Goal: Book appointment/travel/reservation

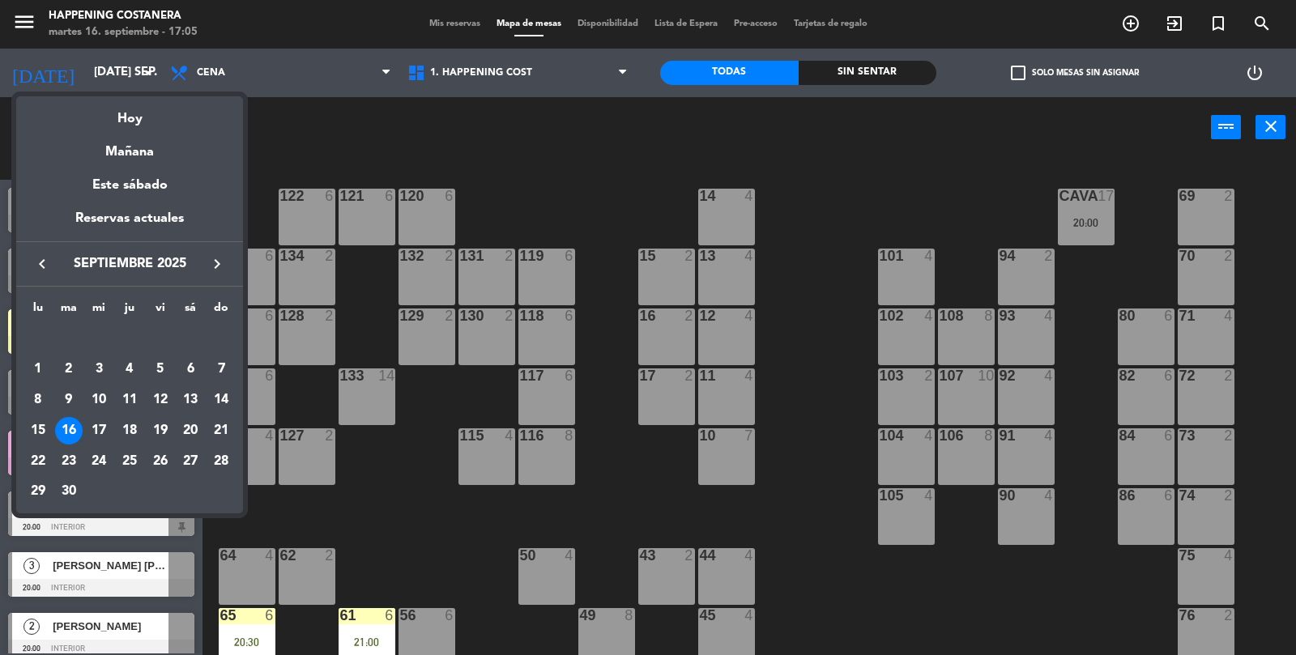
scroll to position [58, 0]
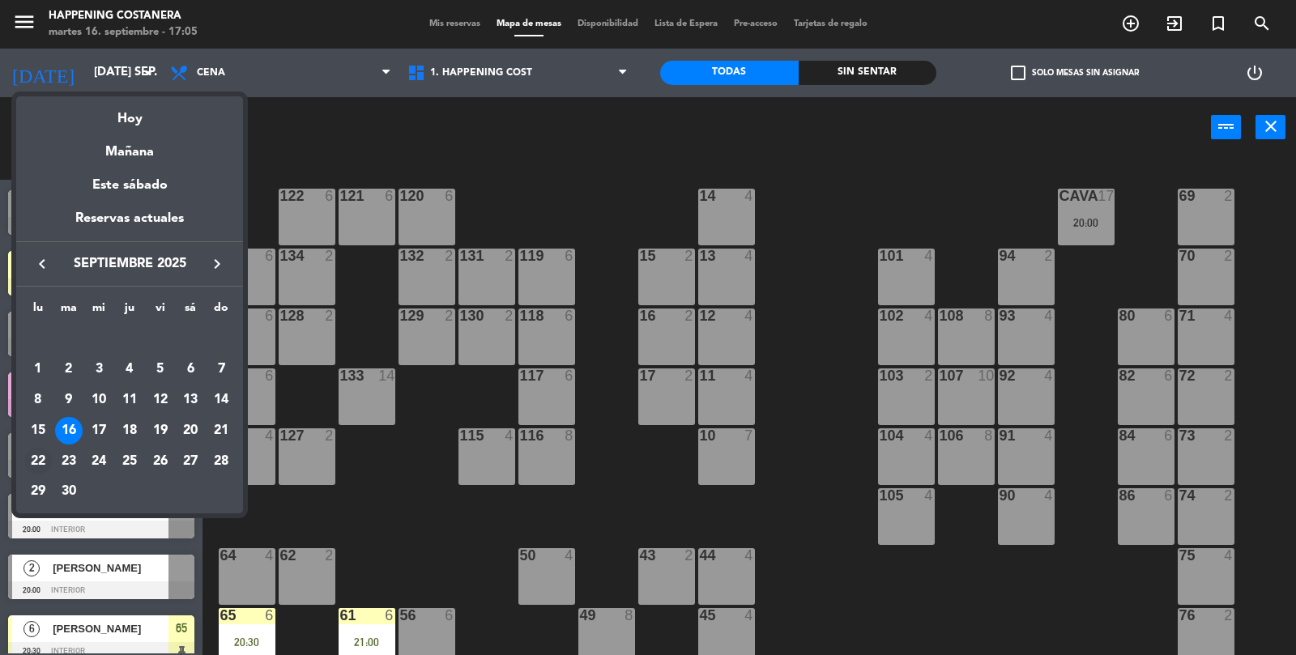
click at [44, 466] on div "22" at bounding box center [38, 462] width 28 height 28
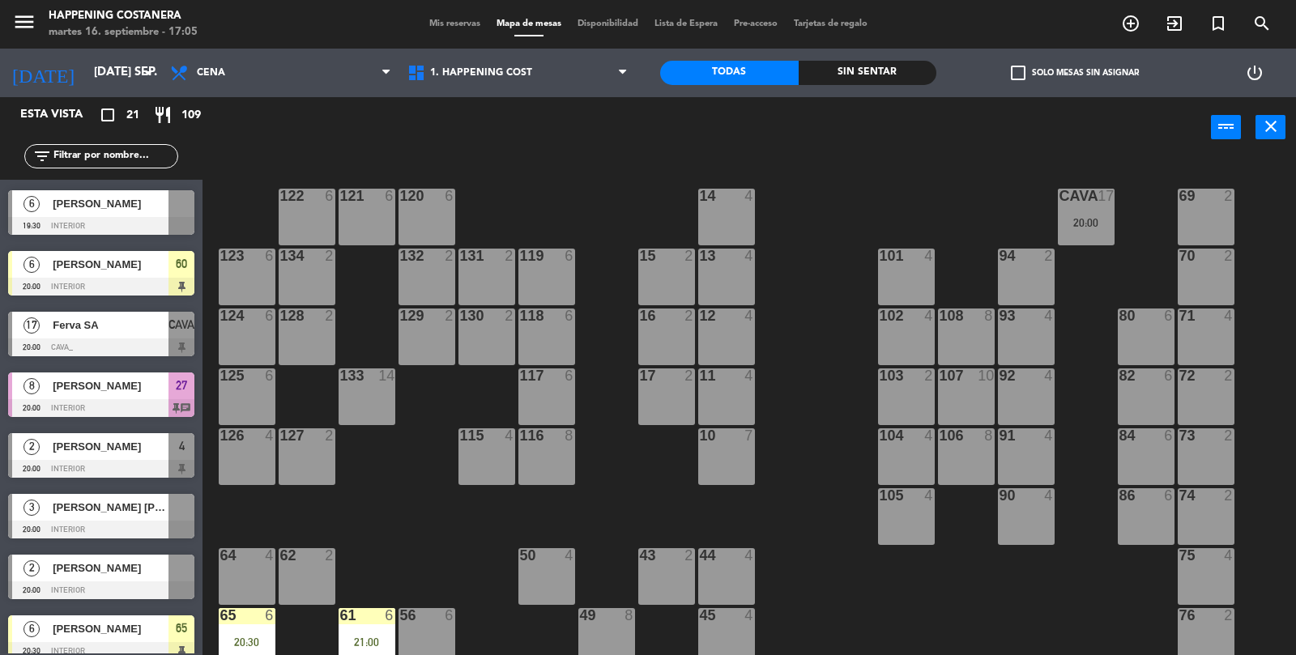
type input "lun. [DATE]"
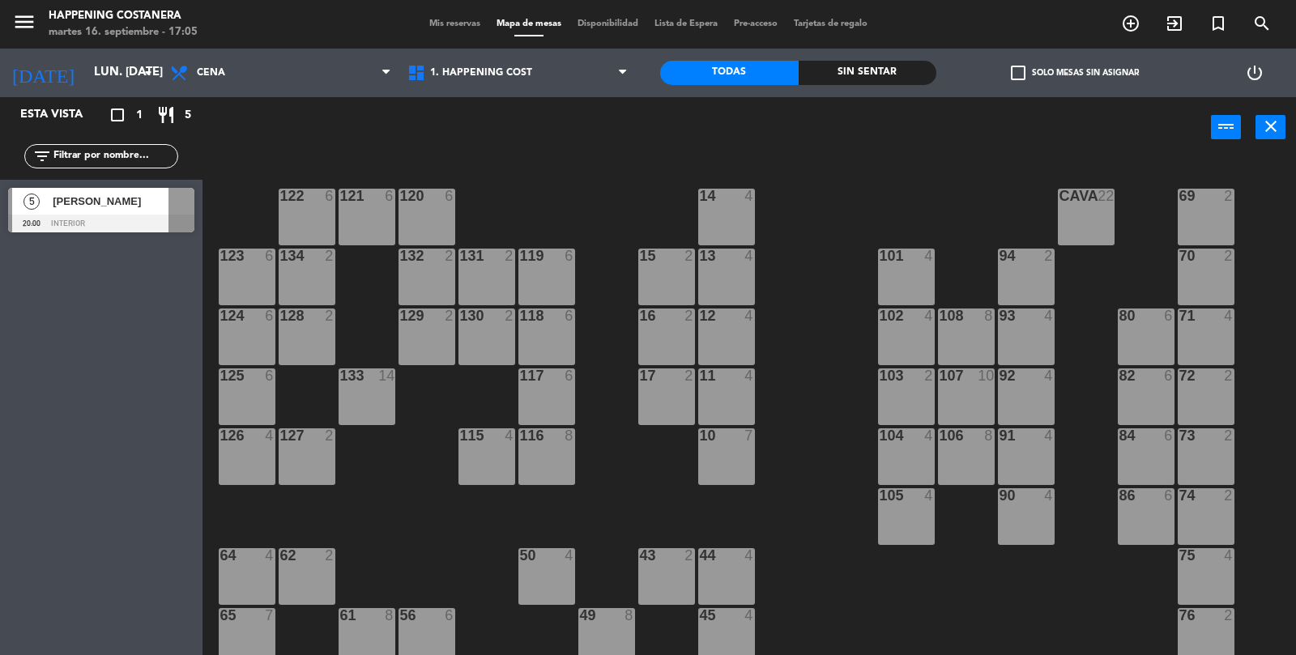
scroll to position [0, 0]
click at [276, 88] on span "Cena" at bounding box center [280, 73] width 237 height 36
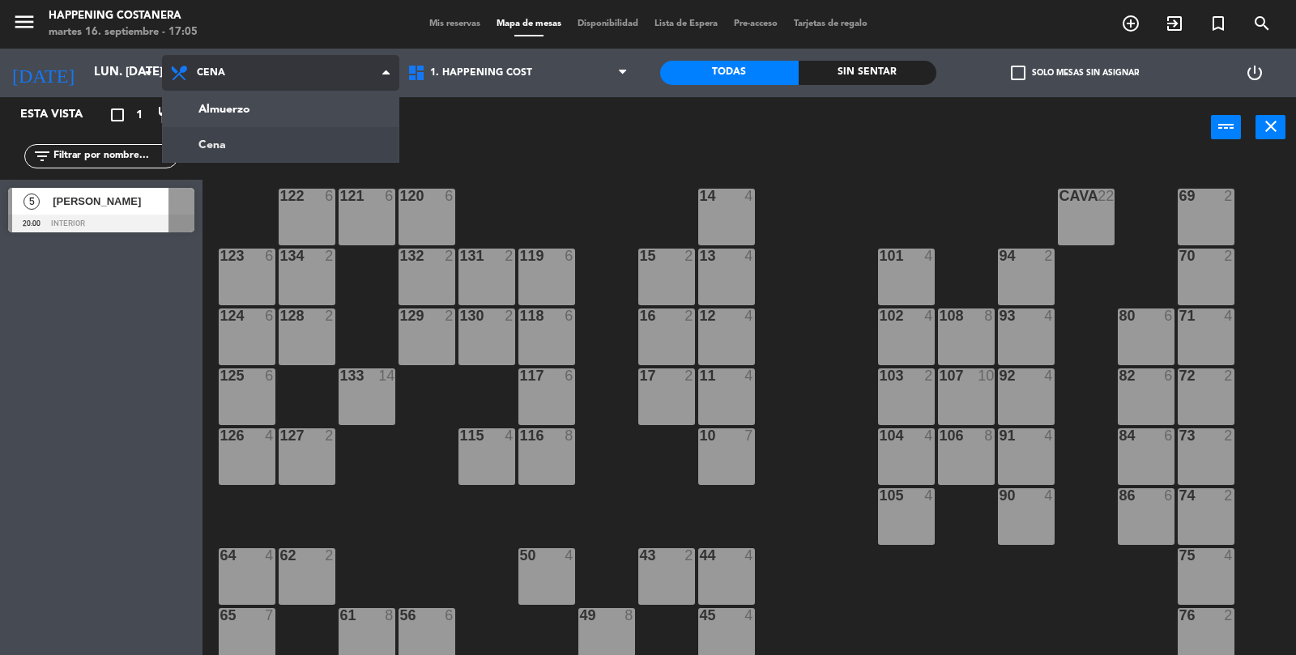
click at [313, 99] on ng-component "menu Happening Costanera martes 16. septiembre - 17:05 Mis reservas Mapa de mes…" at bounding box center [648, 328] width 1296 height 657
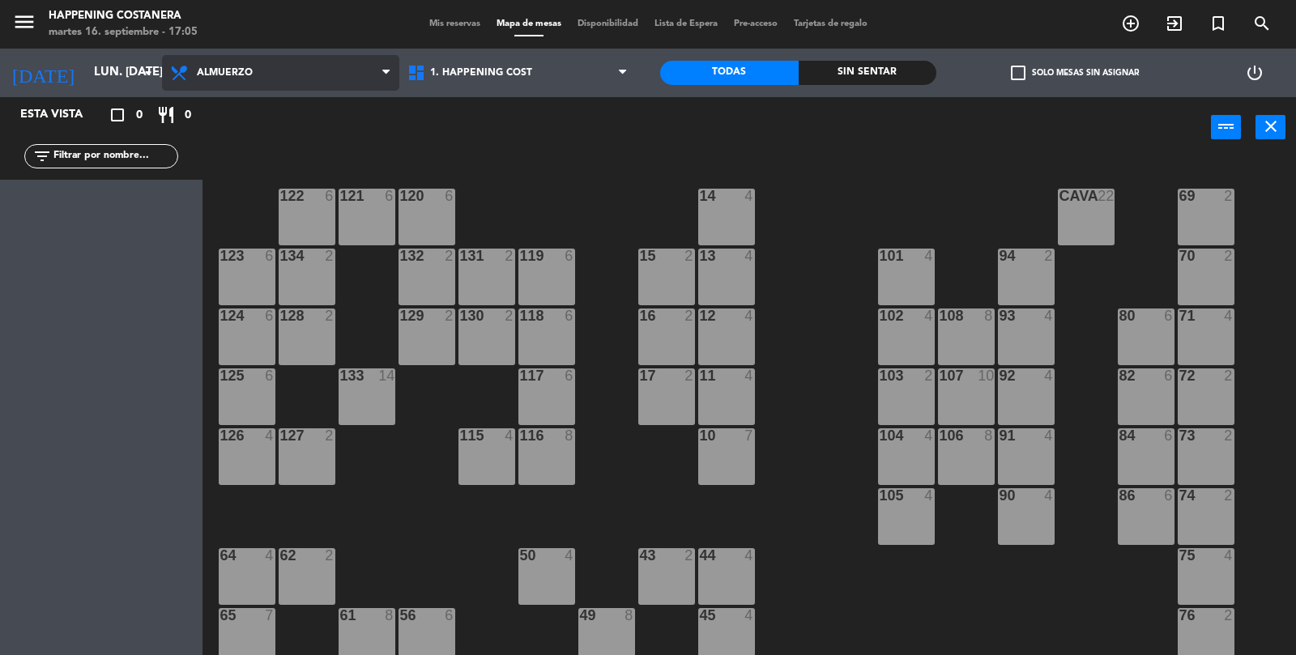
click at [232, 67] on span "Almuerzo" at bounding box center [225, 72] width 56 height 11
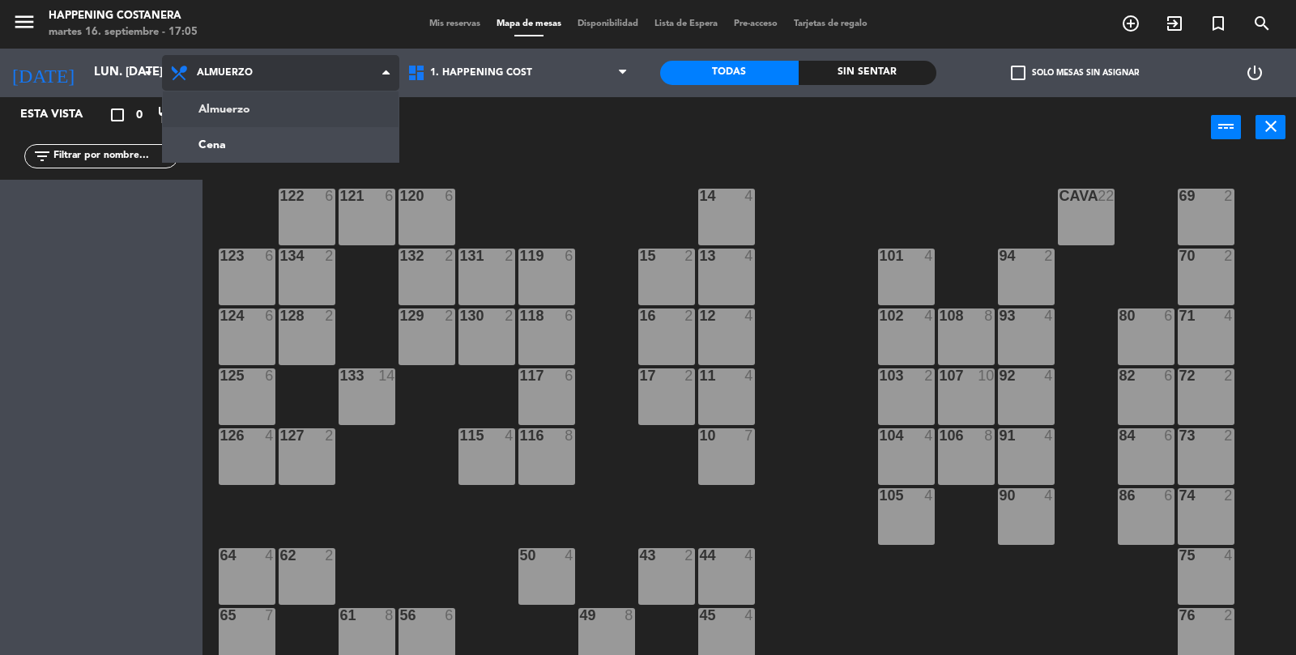
click at [259, 121] on ng-component "menu Happening Costanera martes 16. septiembre - 17:05 Mis reservas Mapa de mes…" at bounding box center [648, 328] width 1296 height 657
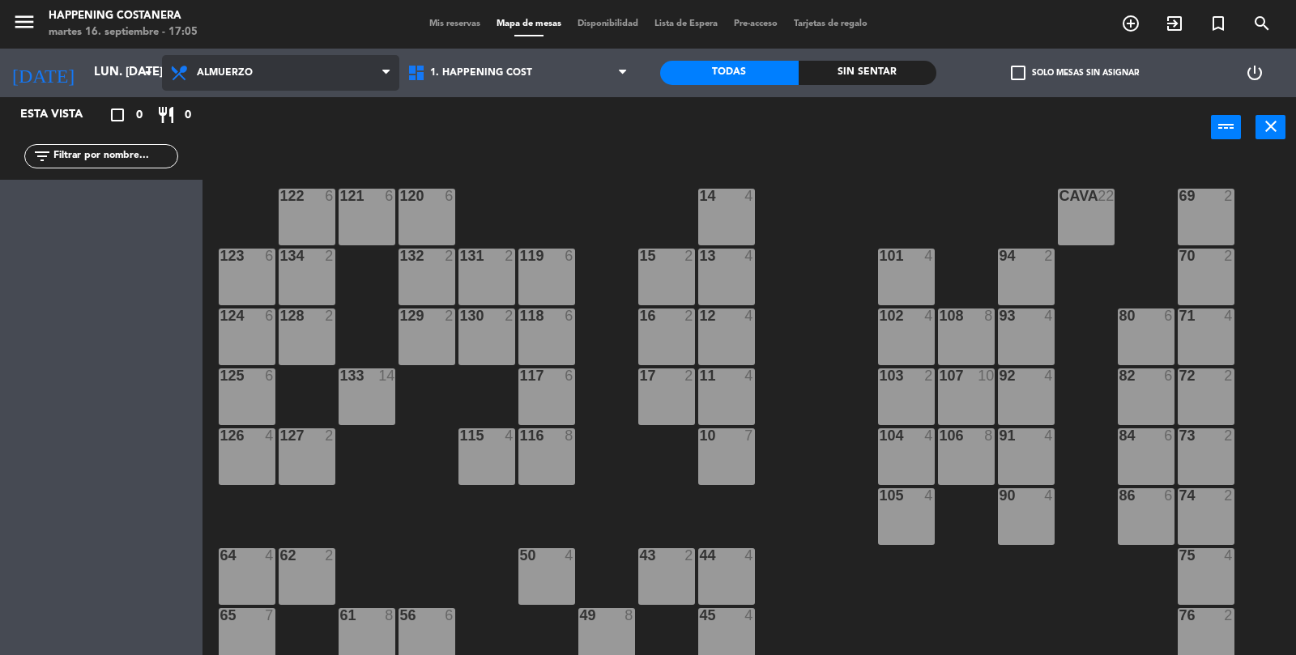
click at [263, 66] on span "Almuerzo" at bounding box center [280, 73] width 237 height 36
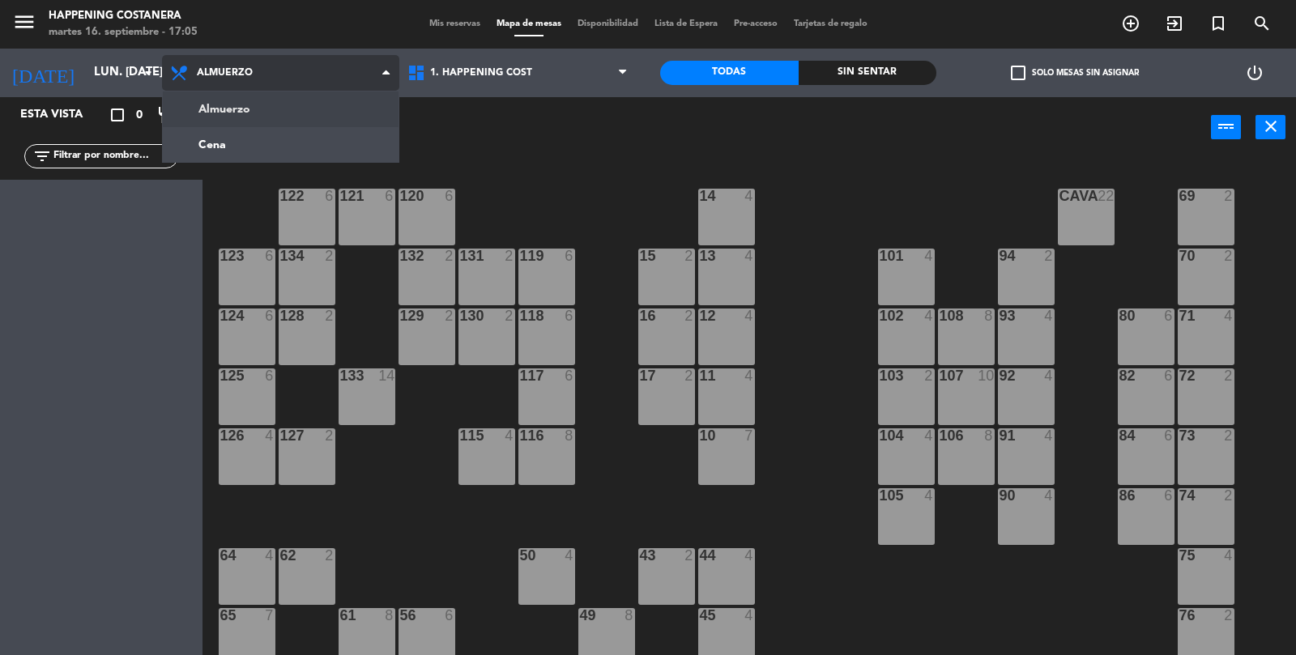
click at [220, 159] on ng-component "menu Happening Costanera martes 16. septiembre - 17:05 Mis reservas Mapa de mes…" at bounding box center [648, 328] width 1296 height 657
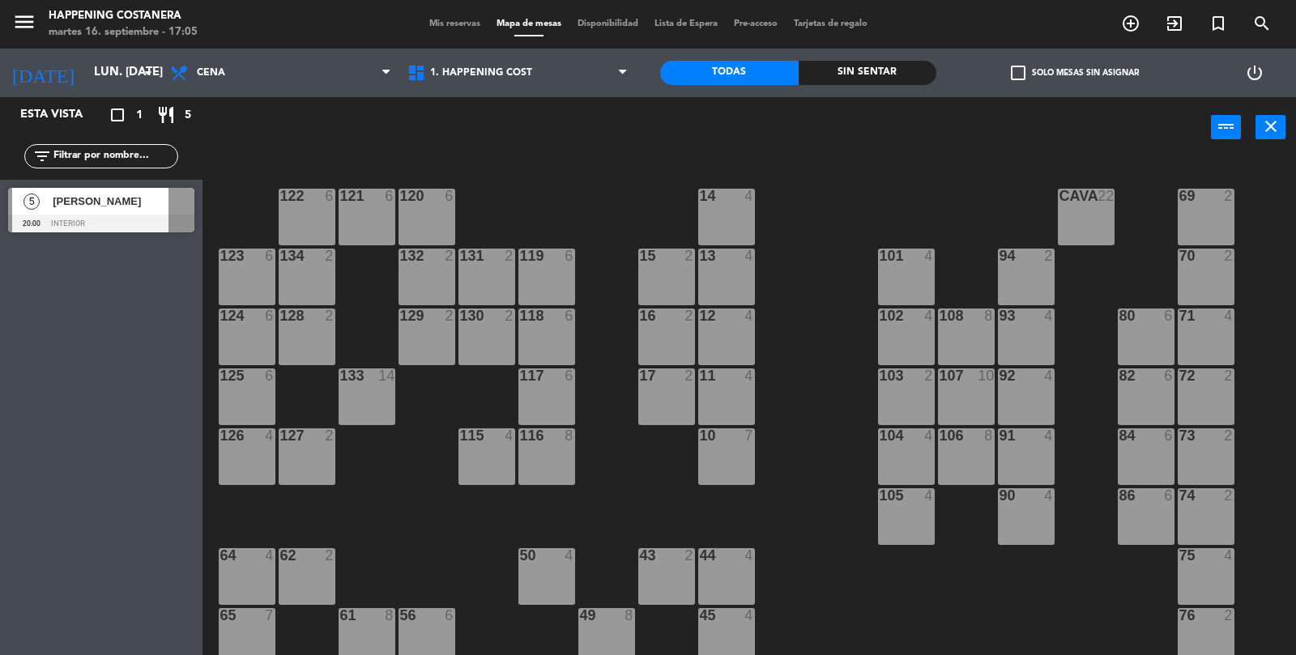
click at [96, 216] on div at bounding box center [101, 224] width 186 height 18
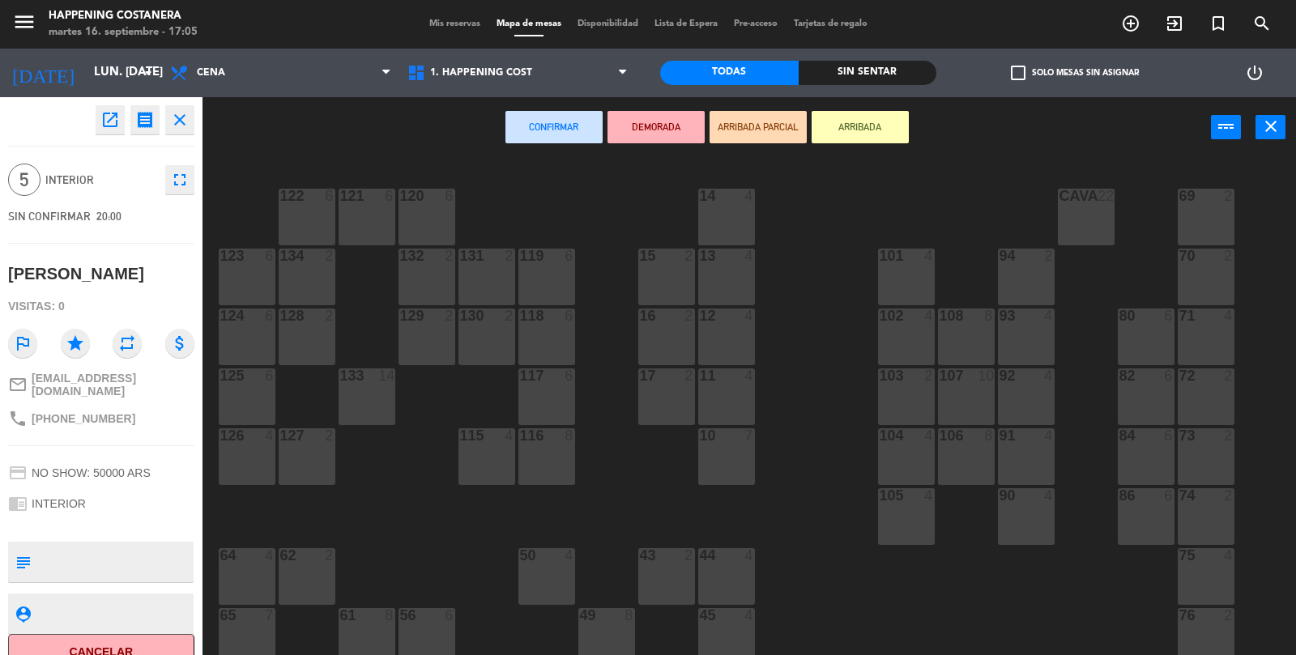
click at [115, 121] on icon "open_in_new" at bounding box center [109, 119] width 19 height 19
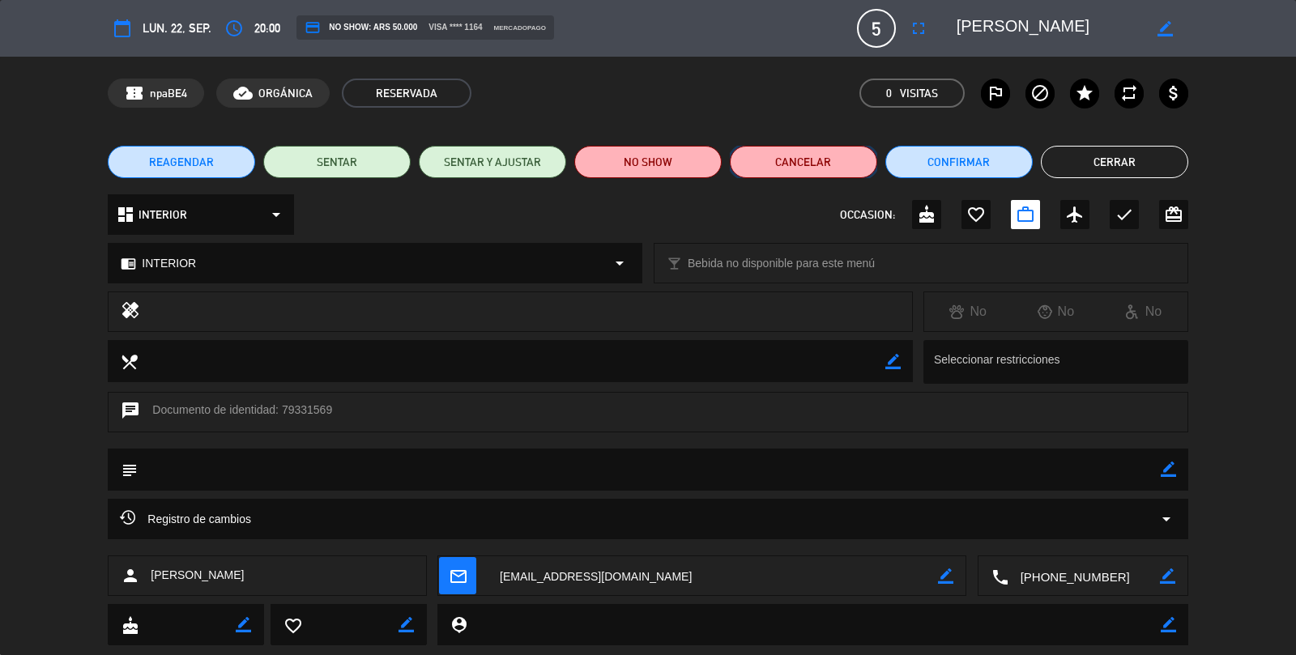
click at [814, 172] on button "Cancelar" at bounding box center [803, 162] width 147 height 32
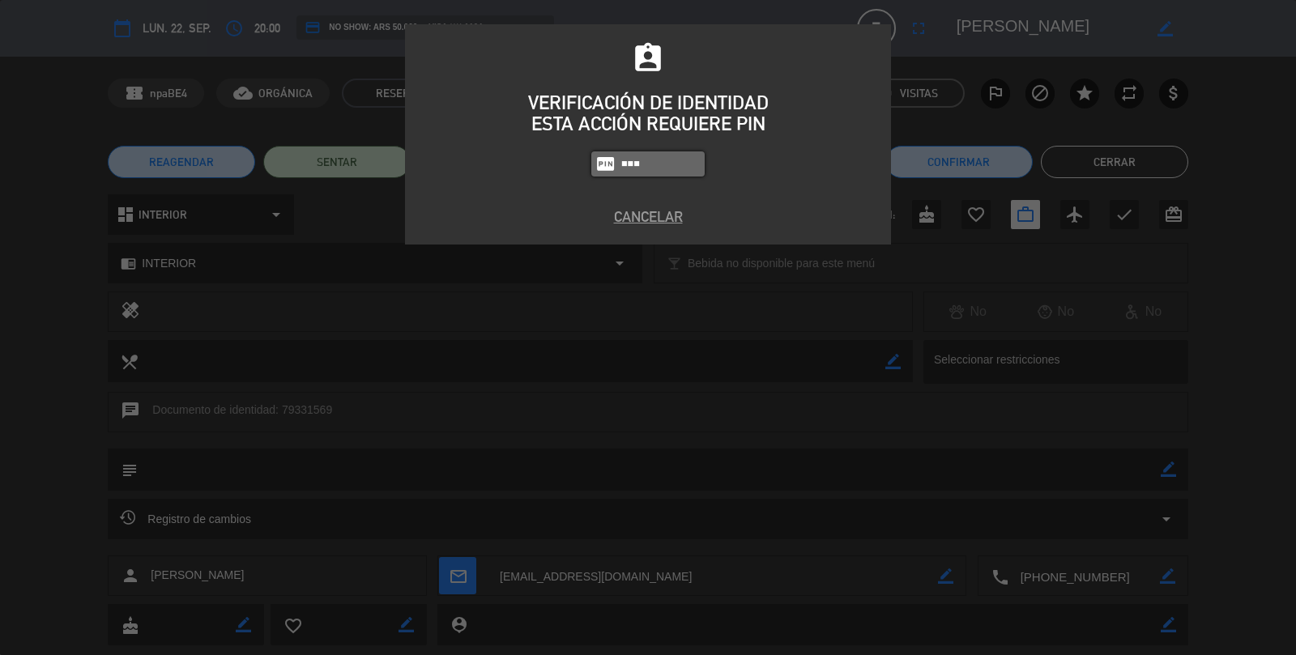
type input "3624"
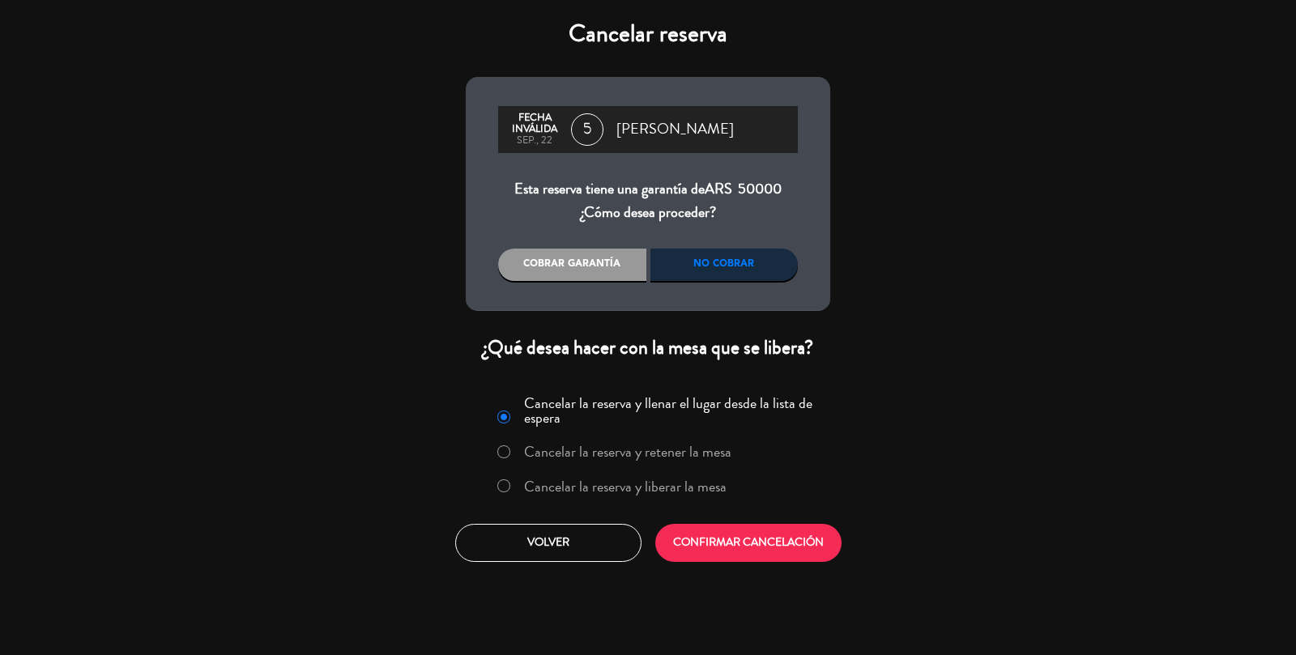
click at [673, 486] on label "Cancelar la reserva y liberar la mesa" at bounding box center [625, 487] width 203 height 15
click at [720, 549] on button "CONFIRMAR CANCELACIÓN" at bounding box center [748, 543] width 186 height 38
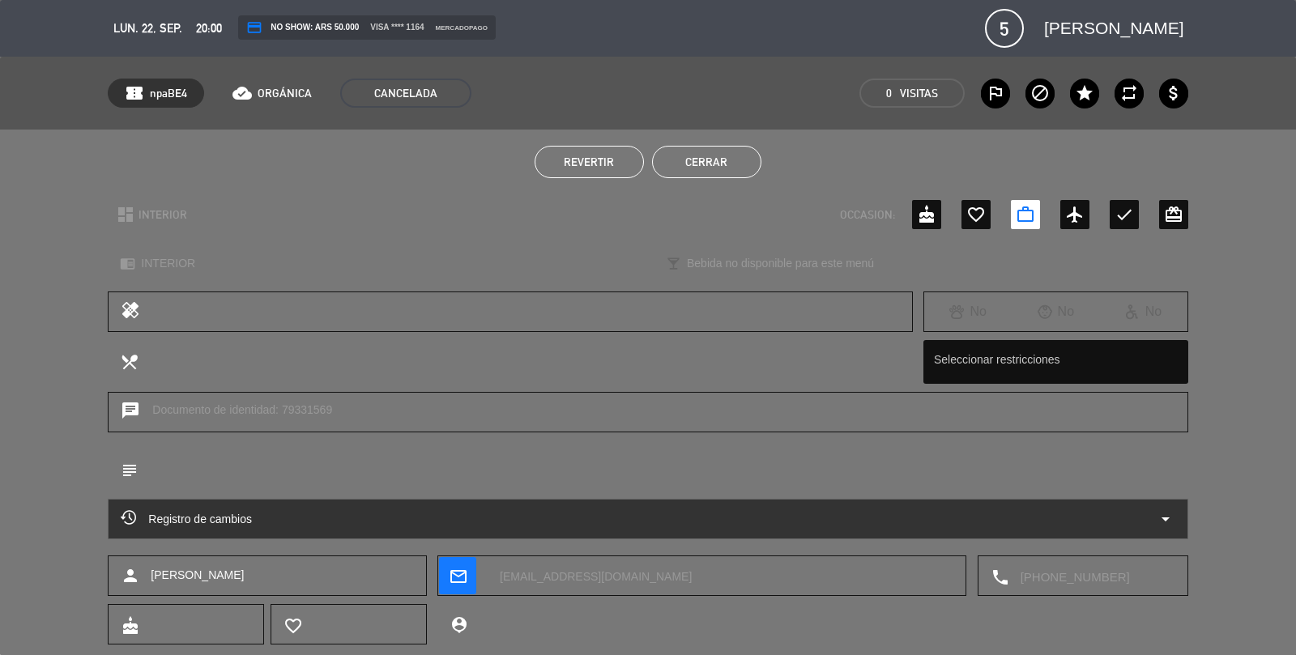
click at [733, 151] on button "Cerrar" at bounding box center [706, 162] width 109 height 32
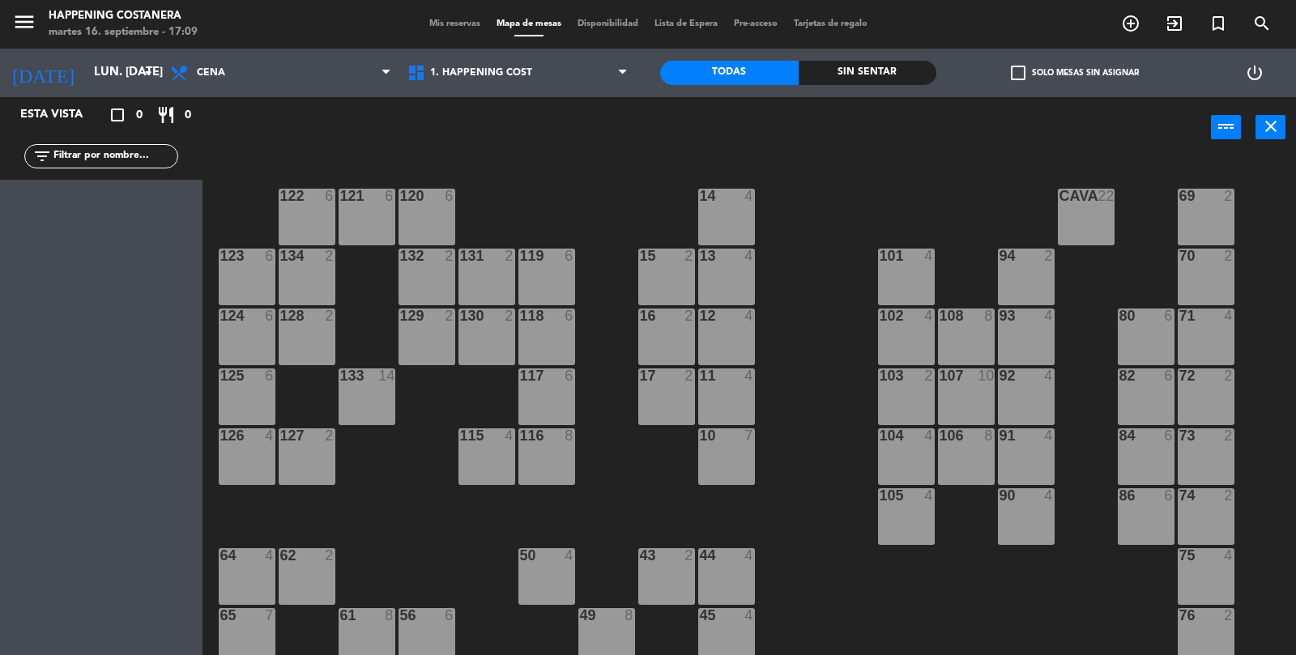
click at [1133, 25] on icon "add_circle_outline" at bounding box center [1130, 23] width 19 height 19
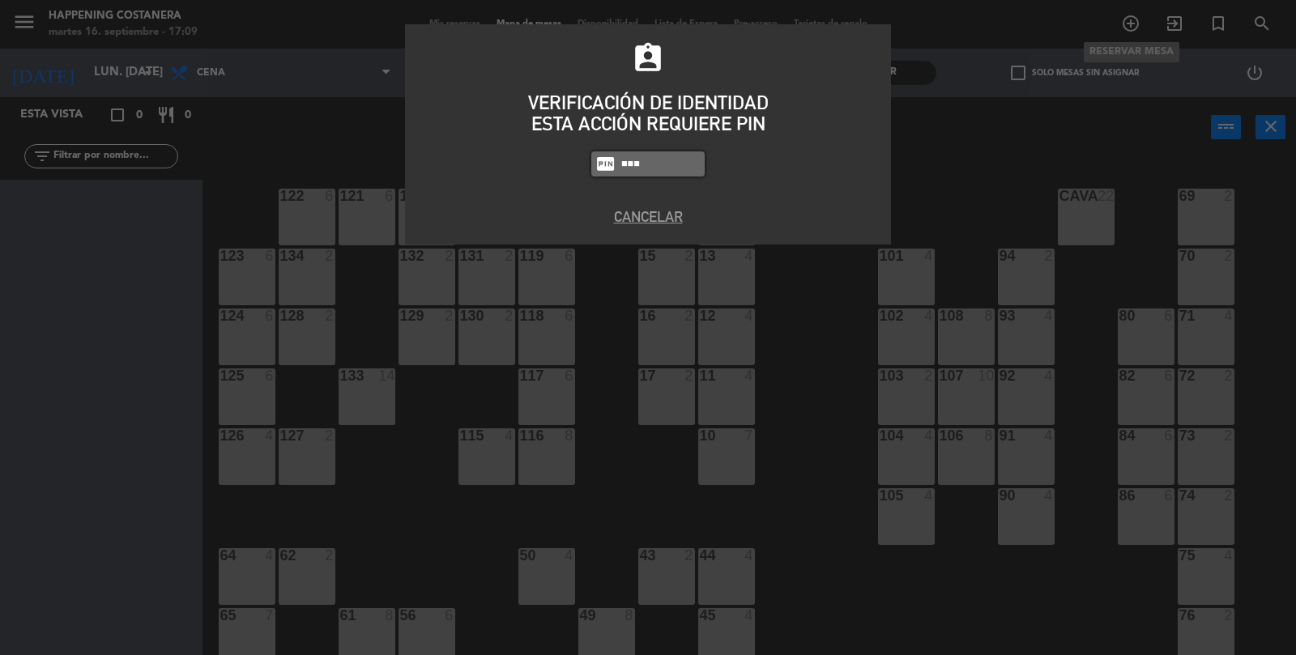
type input "3624"
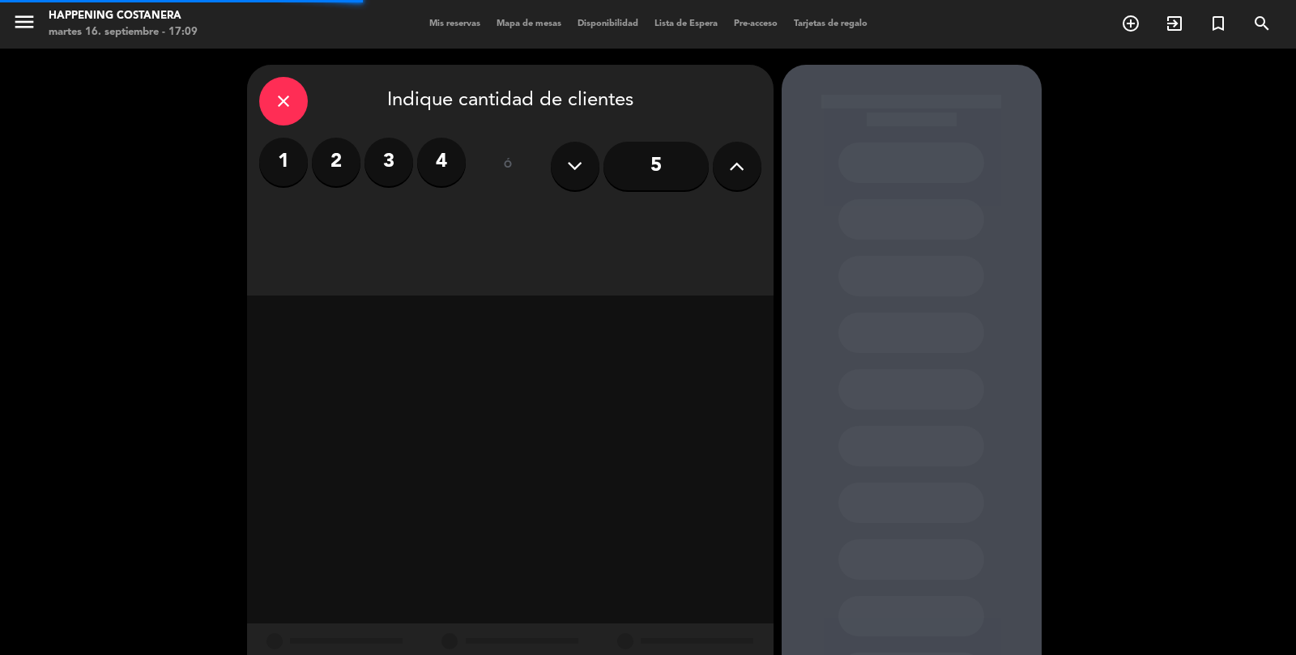
click at [360, 170] on div "1 2 3 4" at bounding box center [362, 162] width 207 height 49
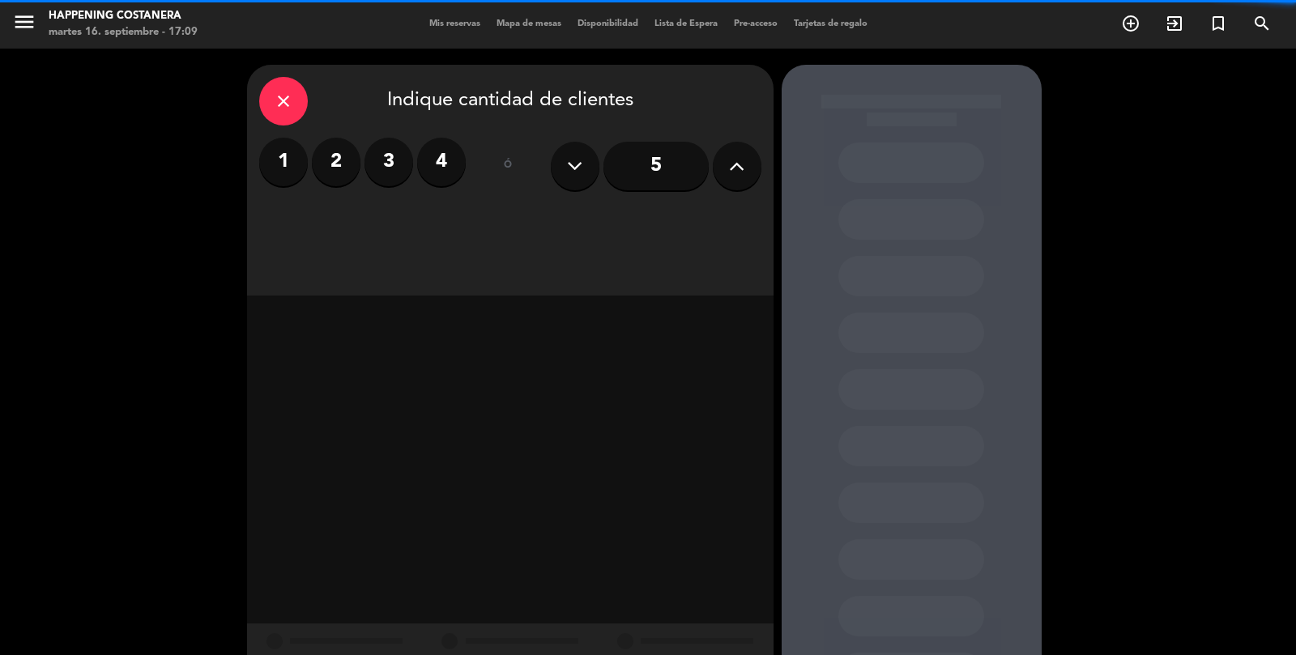
click at [331, 165] on label "2" at bounding box center [336, 162] width 49 height 49
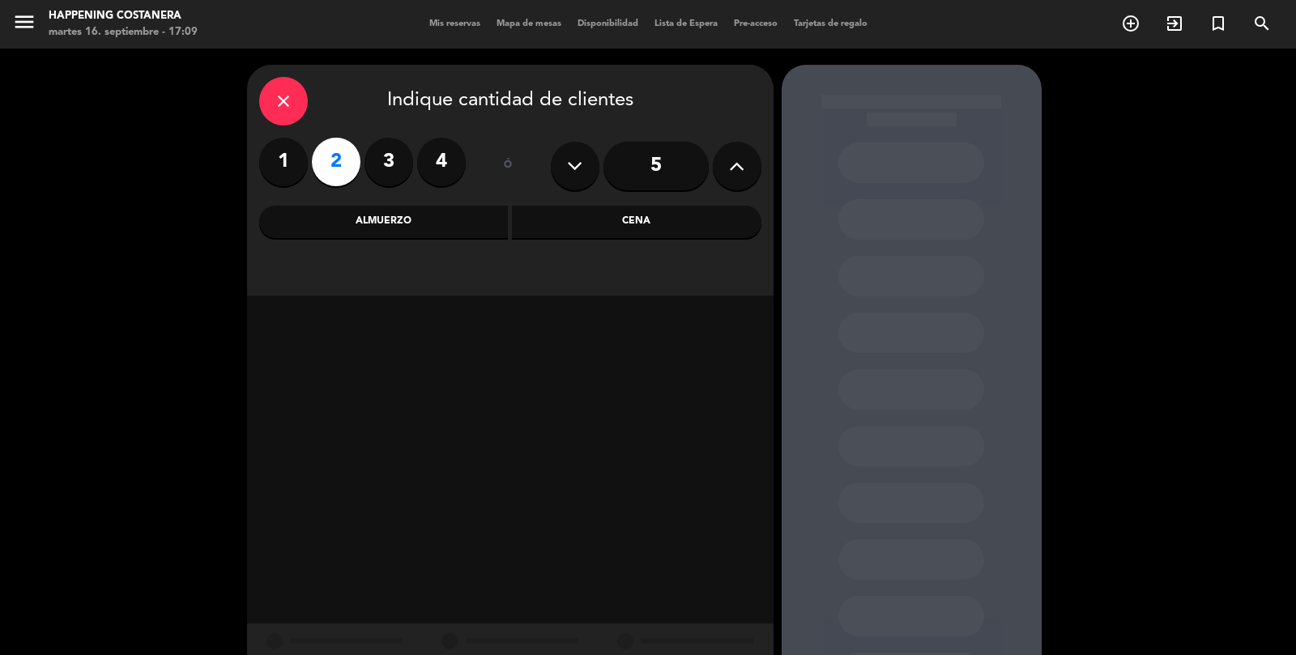
click at [623, 219] on div "Cena" at bounding box center [637, 222] width 250 height 32
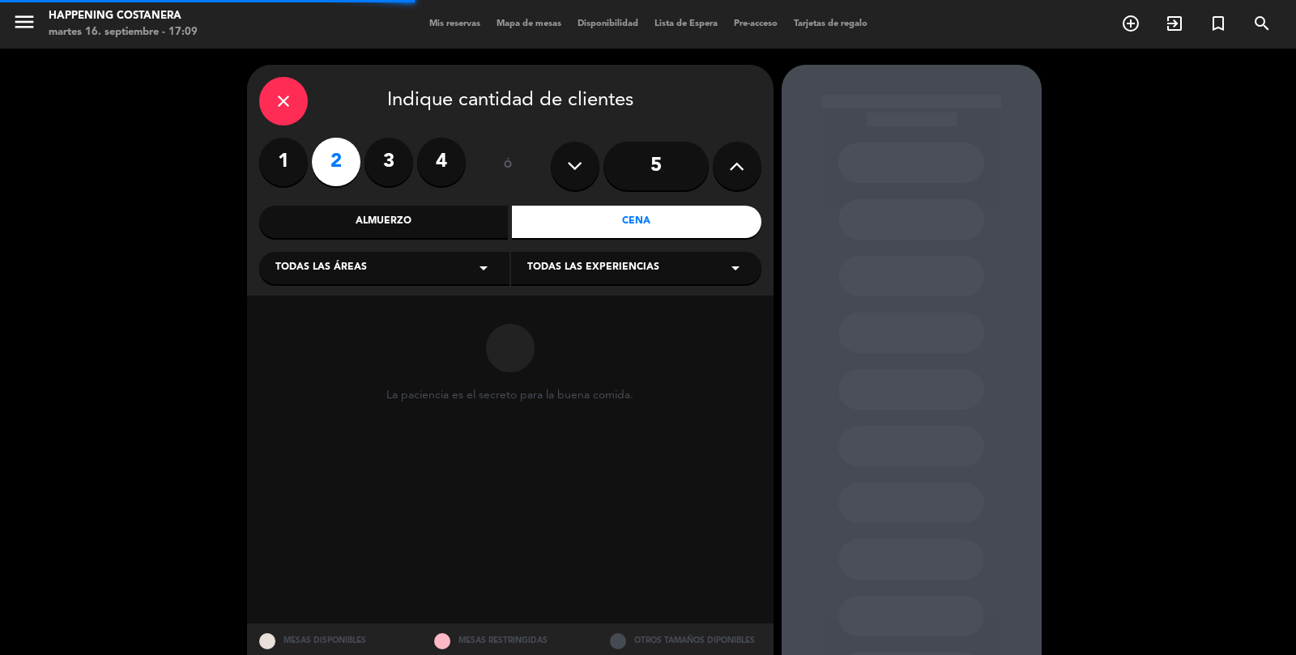
scroll to position [46, 0]
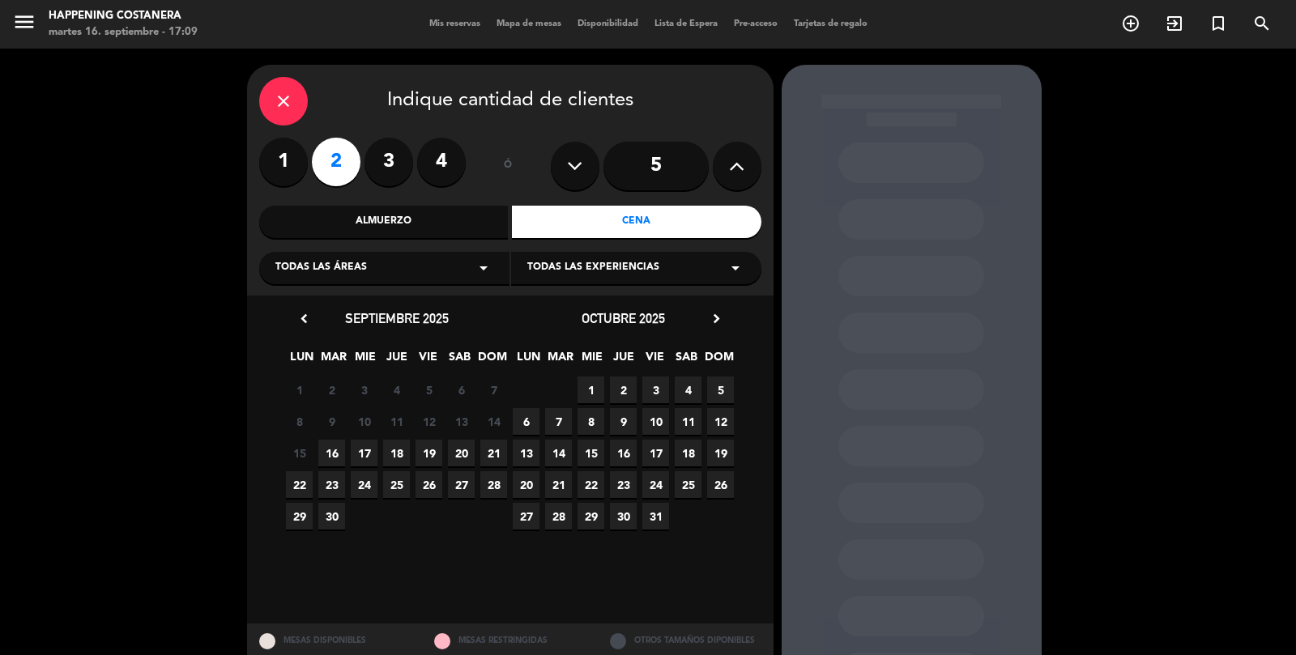
click at [320, 440] on span "16" at bounding box center [331, 453] width 27 height 27
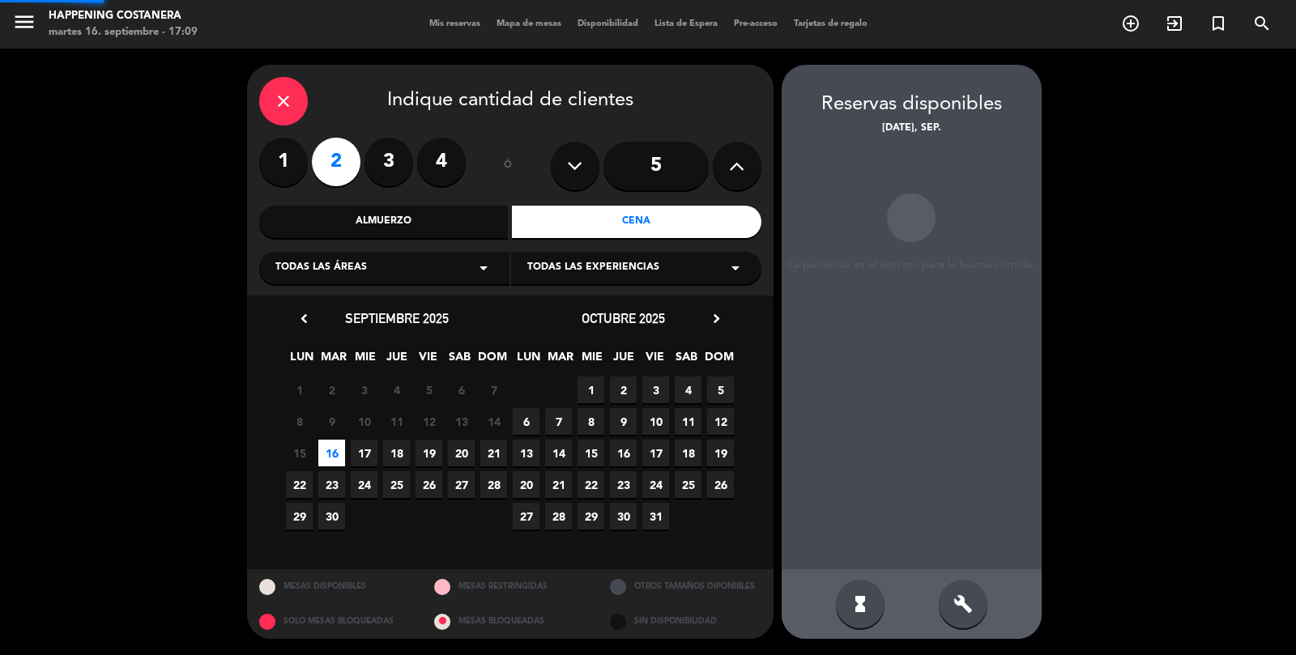
scroll to position [65, 0]
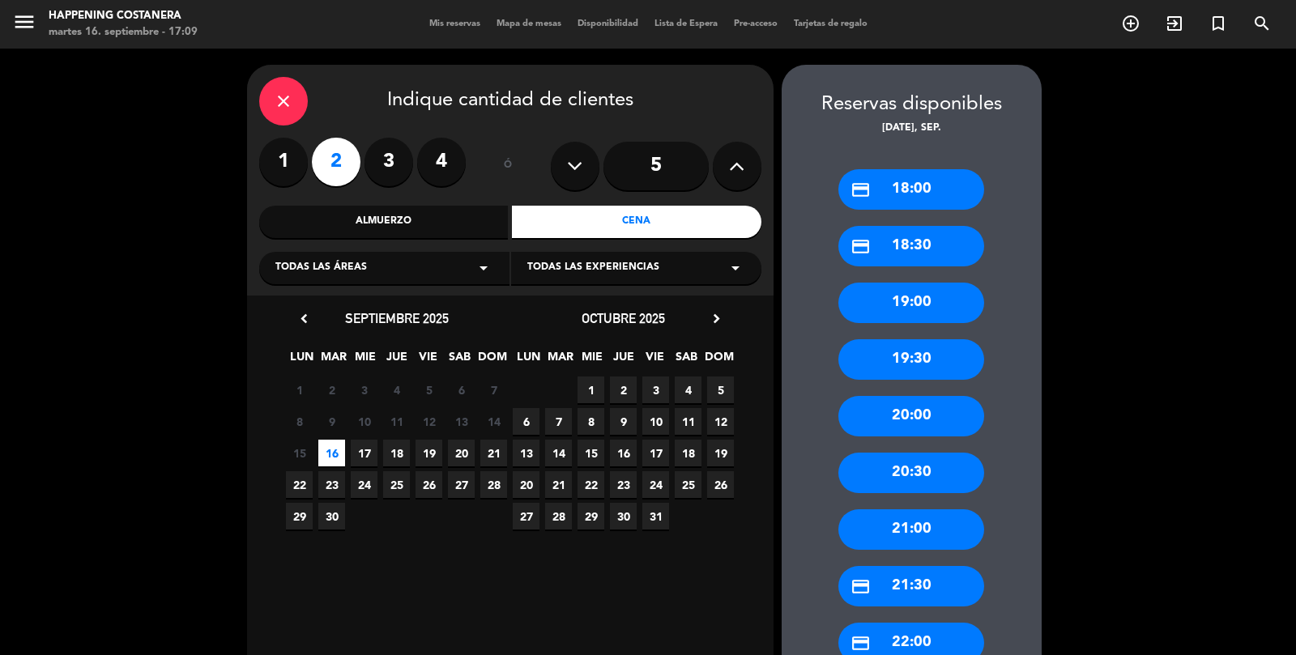
click at [920, 566] on div "credit_card 21:30" at bounding box center [912, 586] width 146 height 41
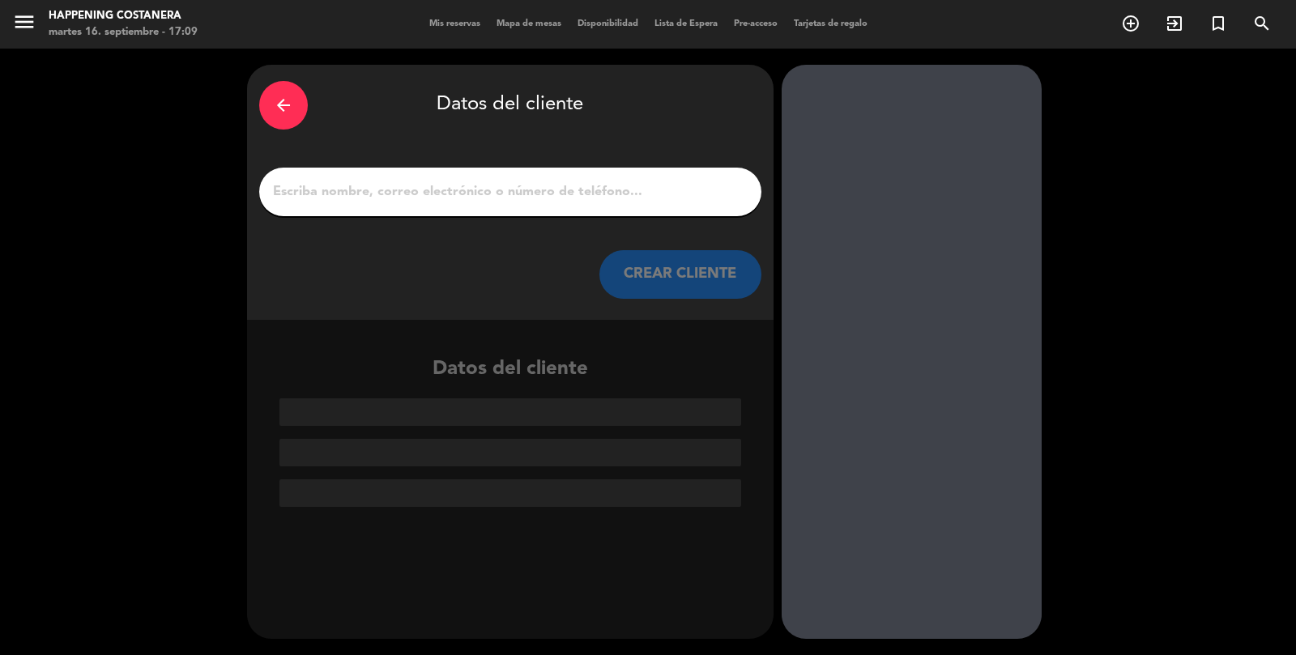
click at [475, 181] on input "1" at bounding box center [510, 192] width 478 height 23
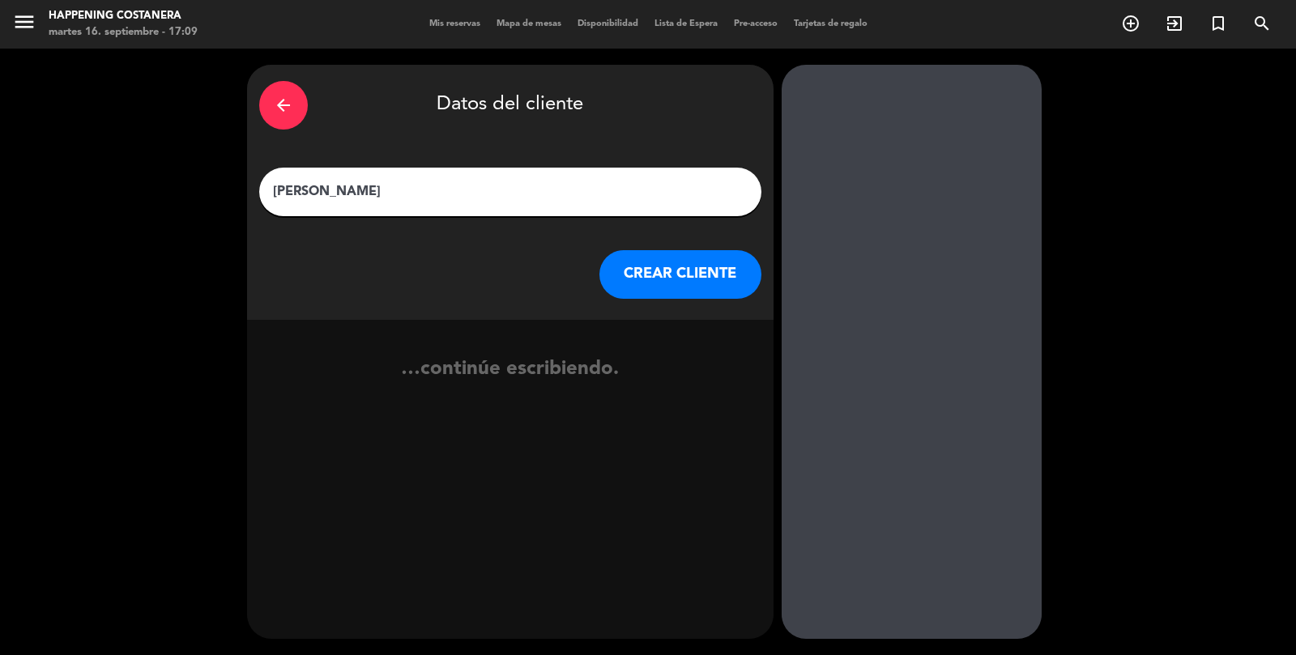
type input "[PERSON_NAME]"
click at [697, 265] on button "CREAR CLIENTE" at bounding box center [681, 274] width 162 height 49
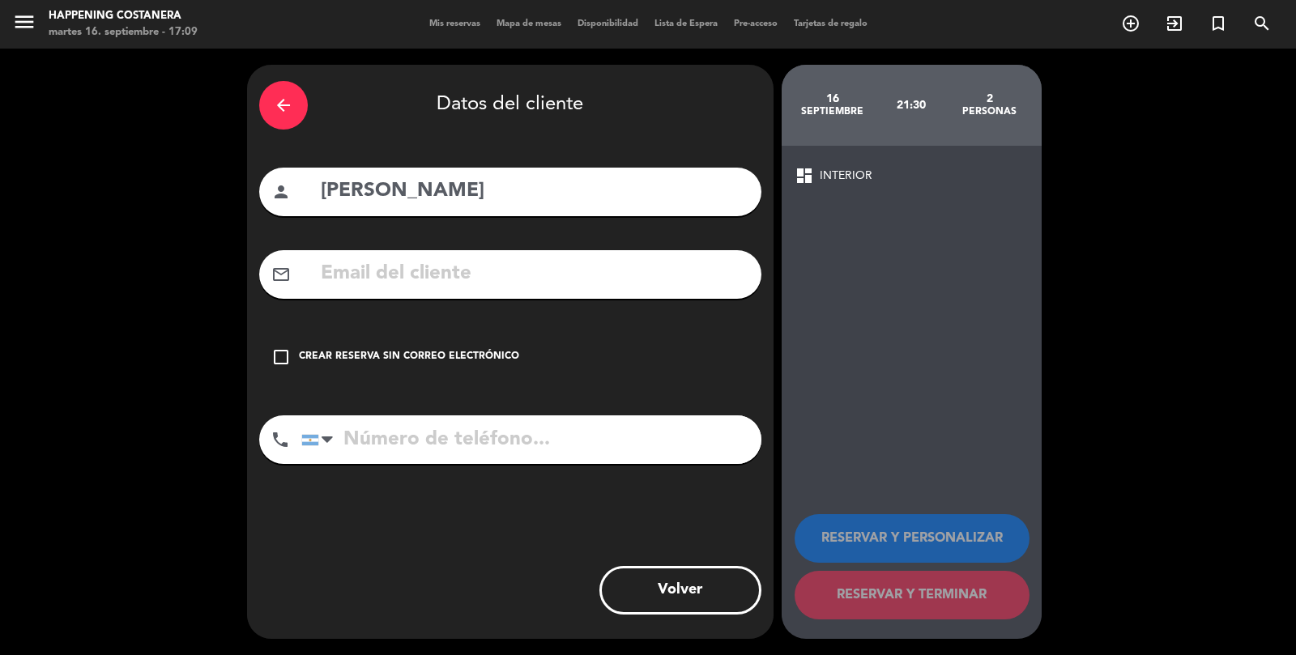
click at [565, 426] on input "tel" at bounding box center [531, 440] width 460 height 49
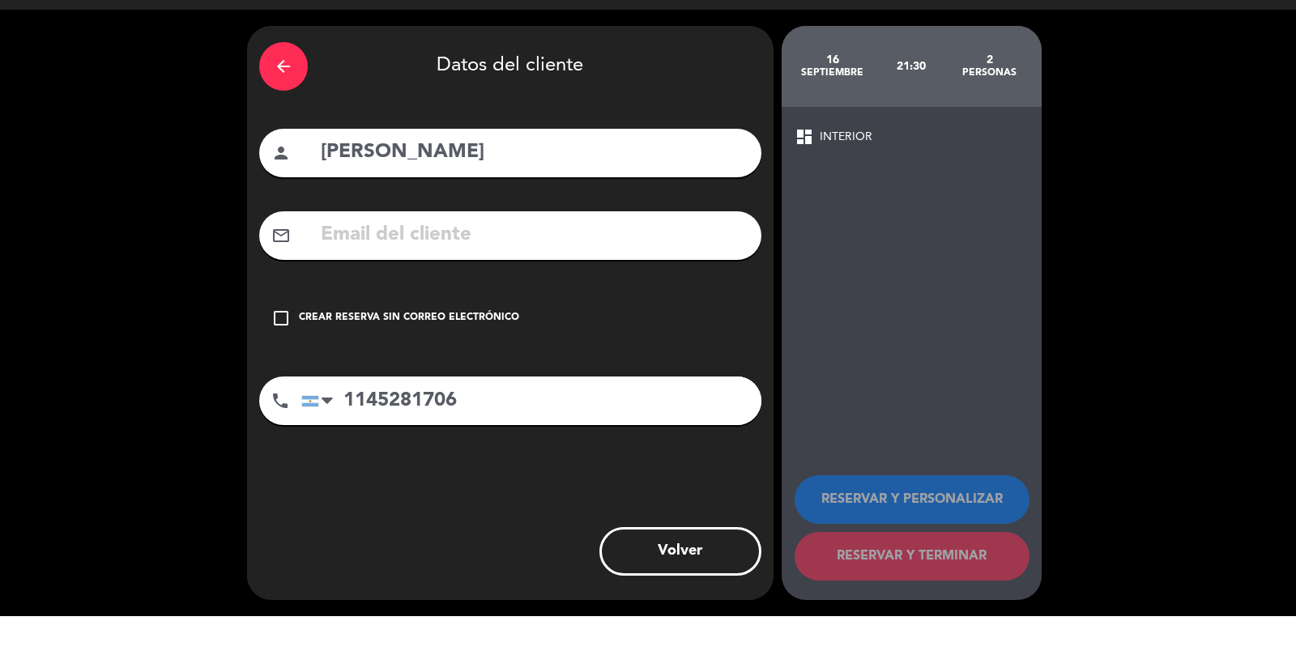
scroll to position [78, 0]
type input "1145281706"
click at [454, 333] on div "check_box_outline_blank Crear reserva sin correo electrónico" at bounding box center [510, 357] width 502 height 49
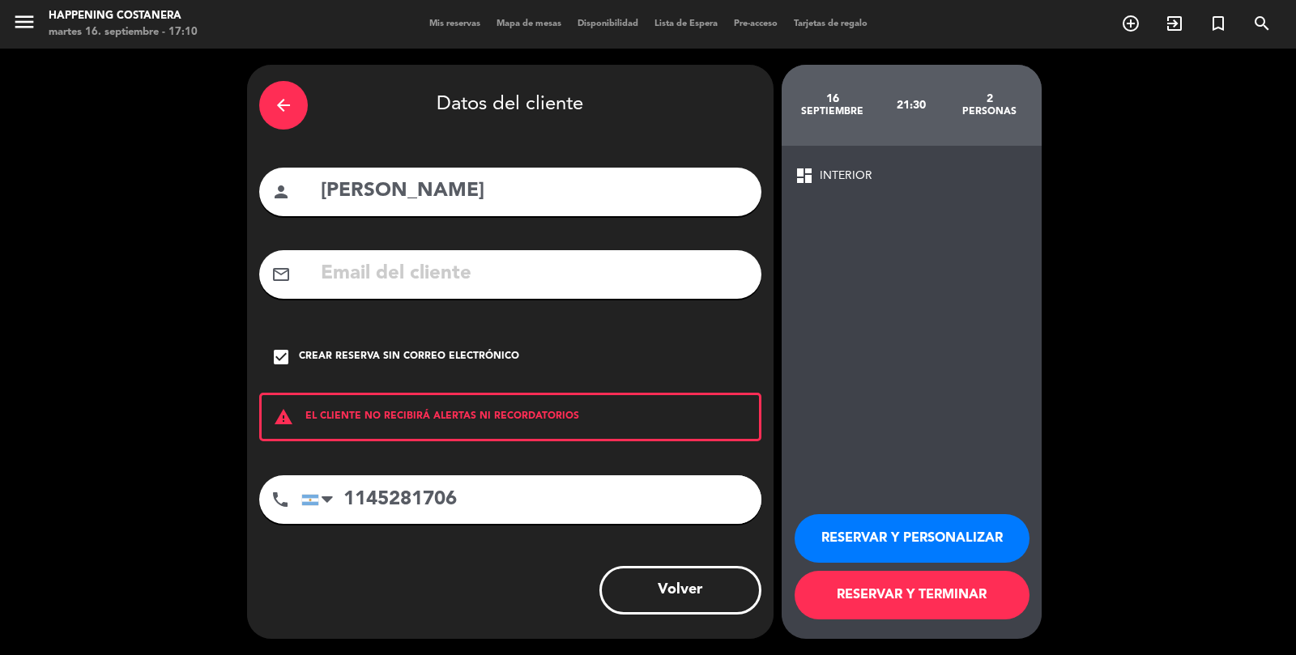
click at [929, 598] on button "RESERVAR Y TERMINAR" at bounding box center [912, 595] width 235 height 49
